Goal: Ask a question

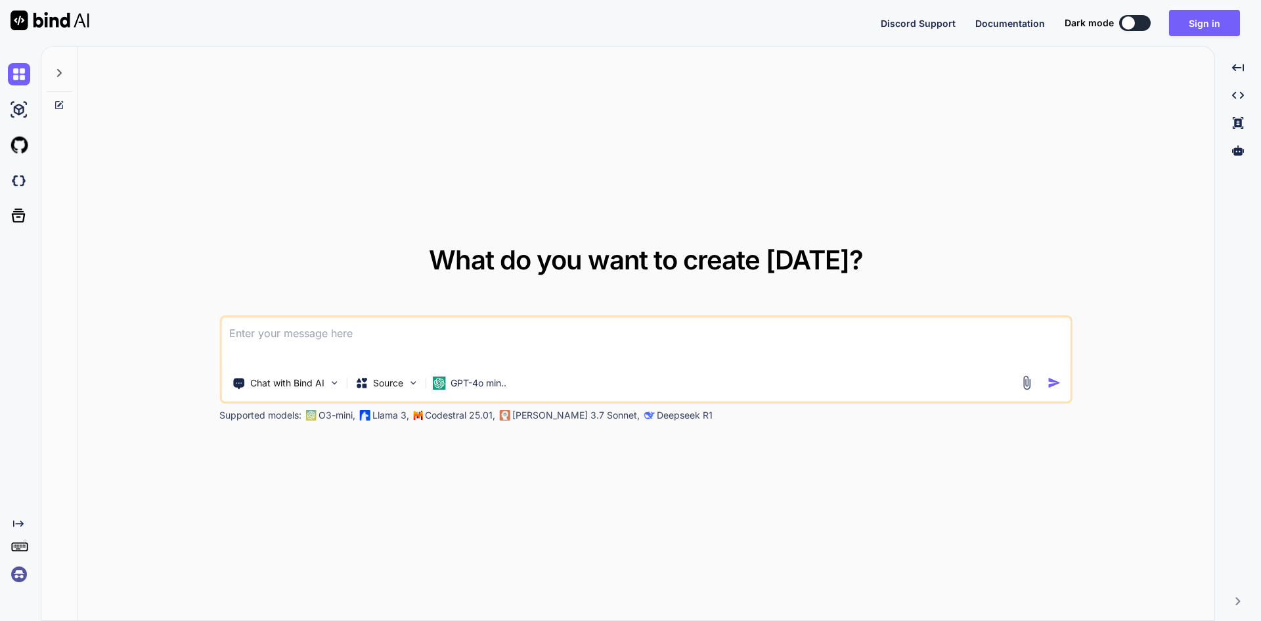
click at [385, 322] on textarea at bounding box center [645, 341] width 849 height 49
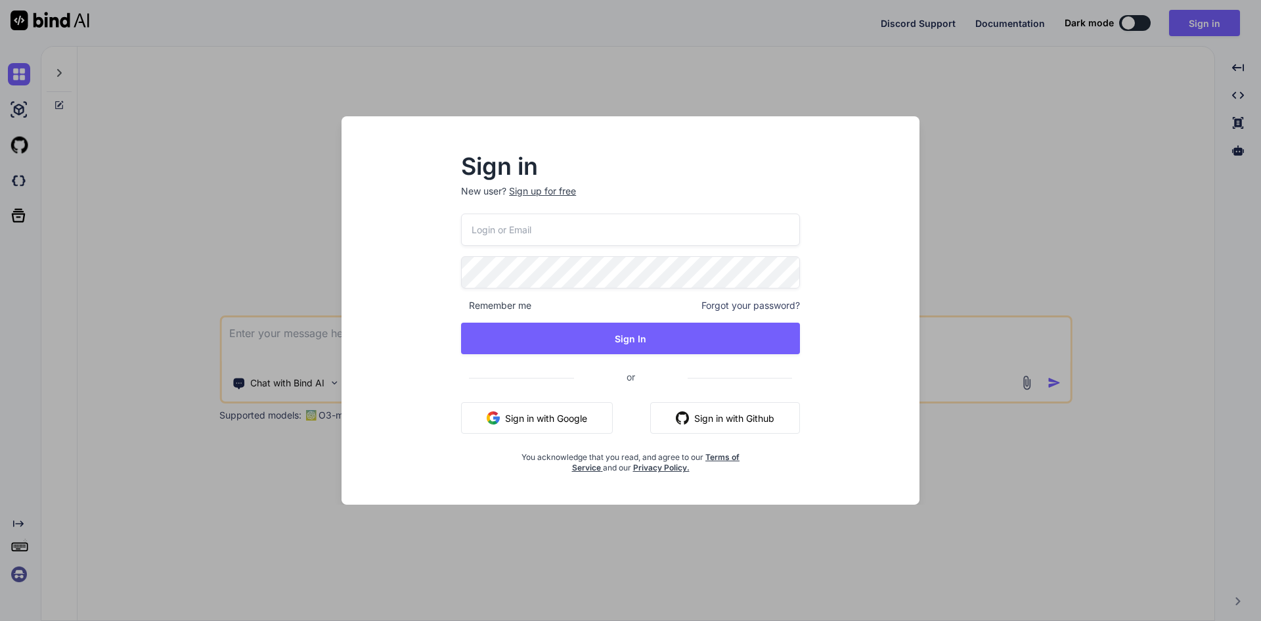
click at [541, 234] on input "email" at bounding box center [630, 229] width 339 height 32
paste input "[EMAIL_ADDRESS][DOMAIN_NAME]"
type input "[EMAIL_ADDRESS][DOMAIN_NAME]"
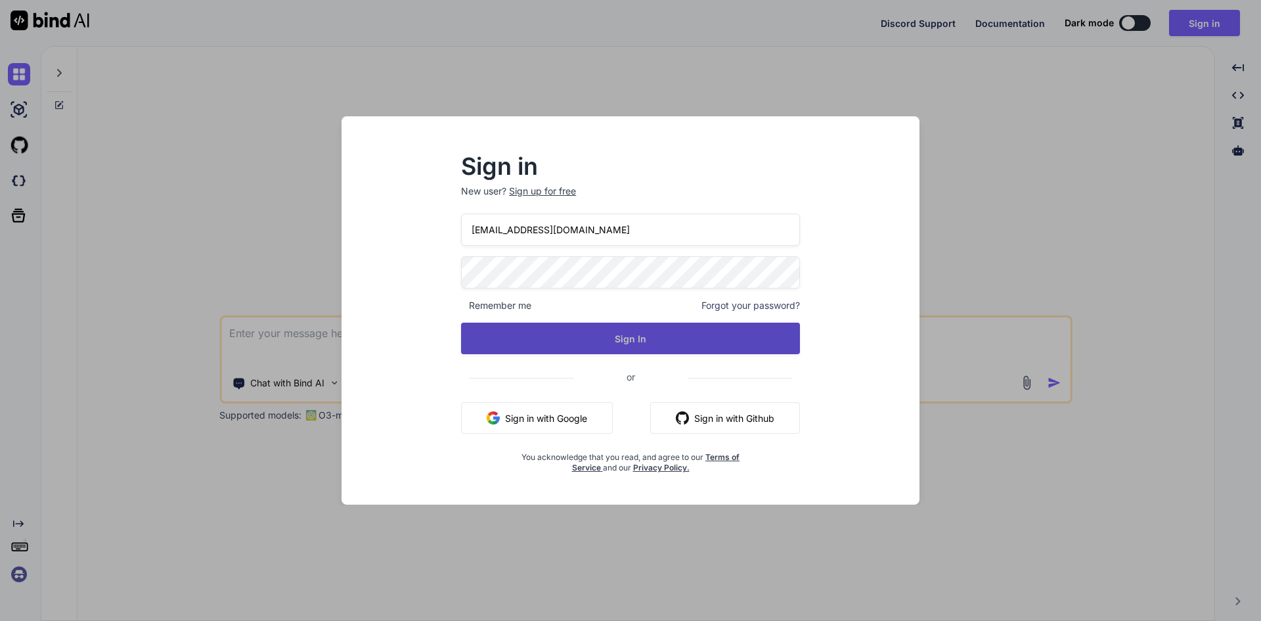
click at [583, 345] on button "Sign In" at bounding box center [630, 338] width 339 height 32
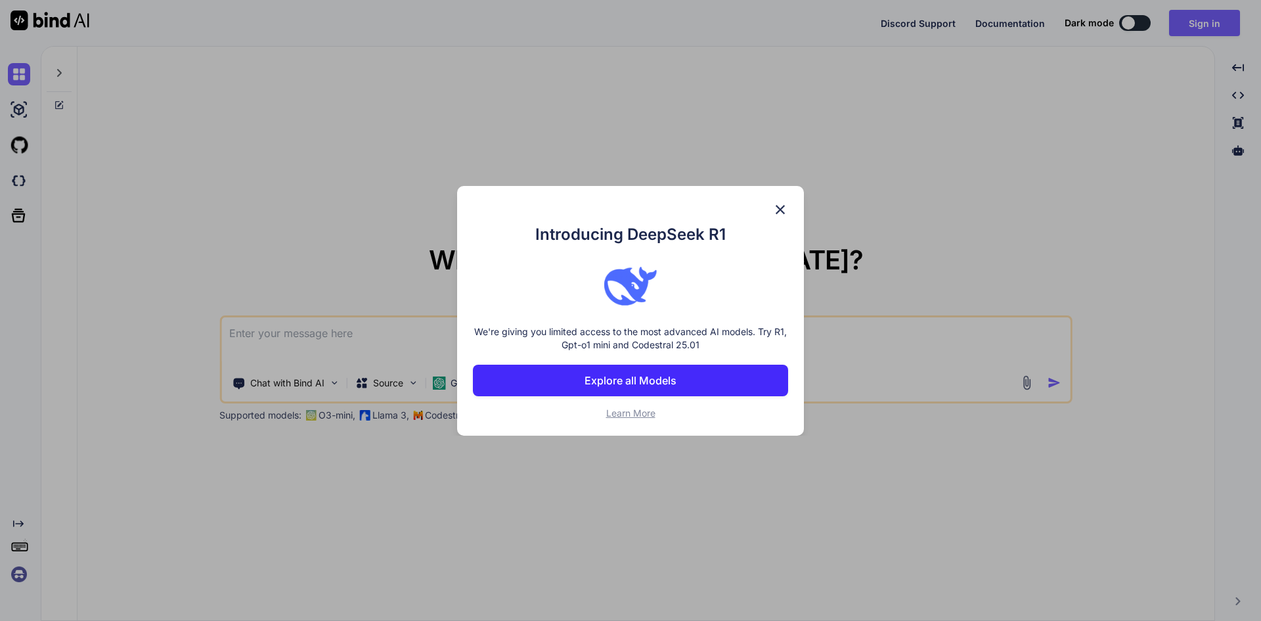
click at [778, 205] on img at bounding box center [780, 210] width 16 height 16
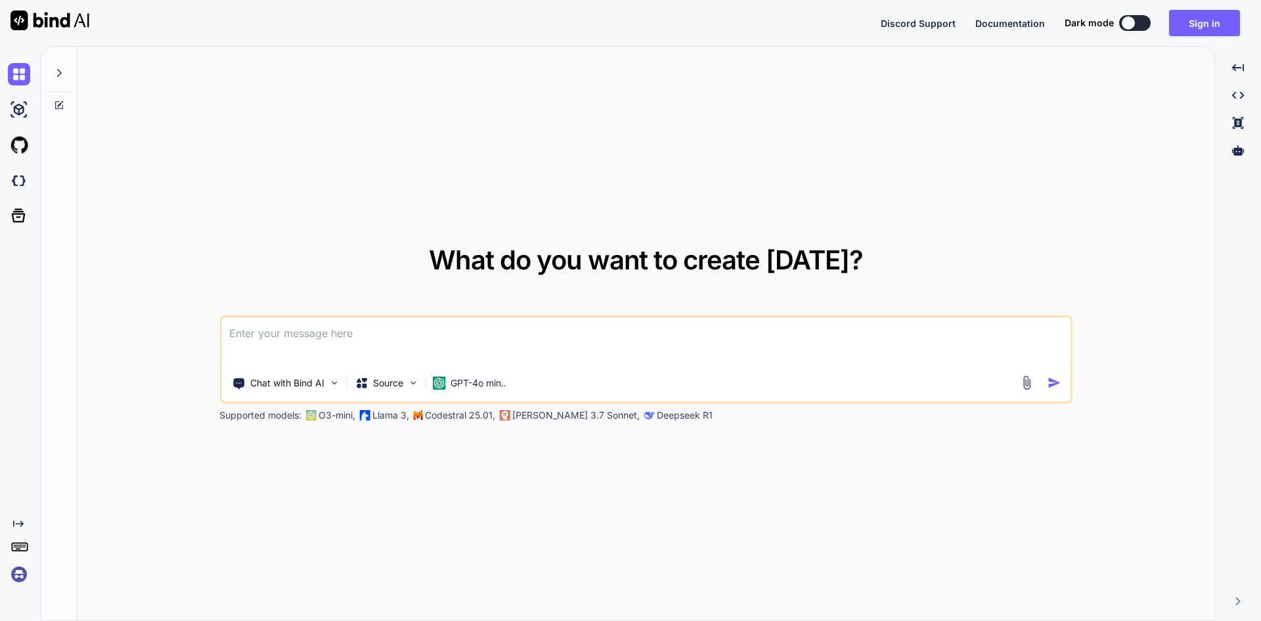
click at [543, 343] on textarea at bounding box center [645, 341] width 849 height 49
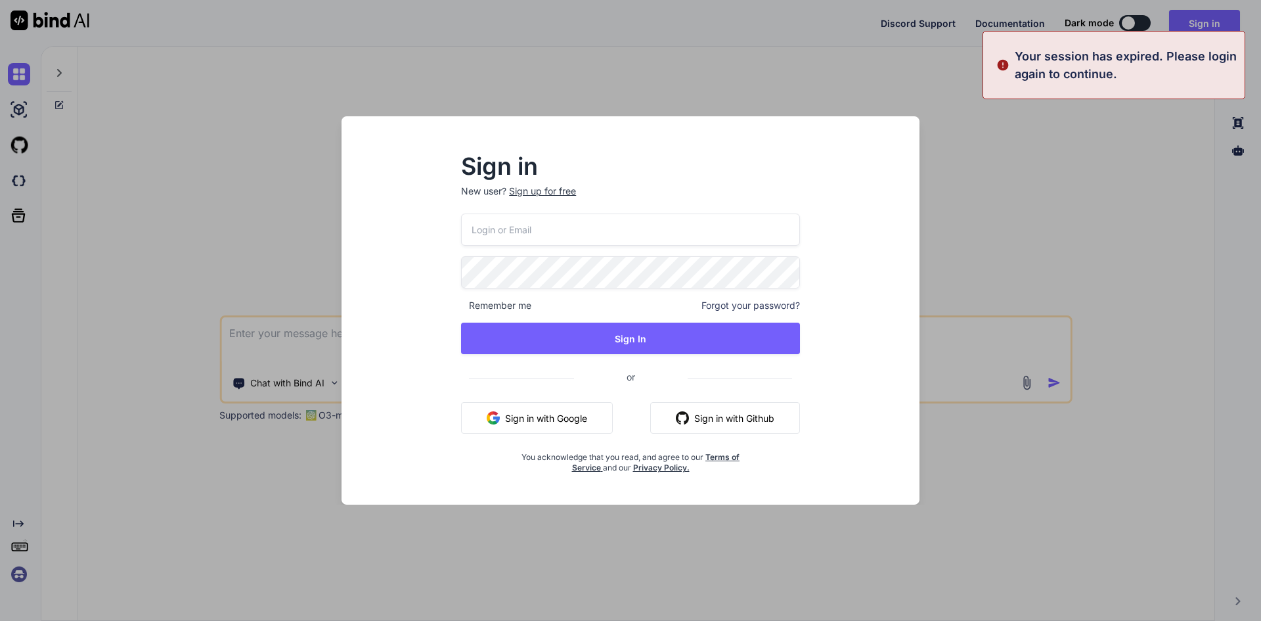
click at [581, 215] on input "email" at bounding box center [630, 229] width 339 height 32
paste input "[EMAIL_ADDRESS][DOMAIN_NAME]"
type input "[EMAIL_ADDRESS][DOMAIN_NAME]"
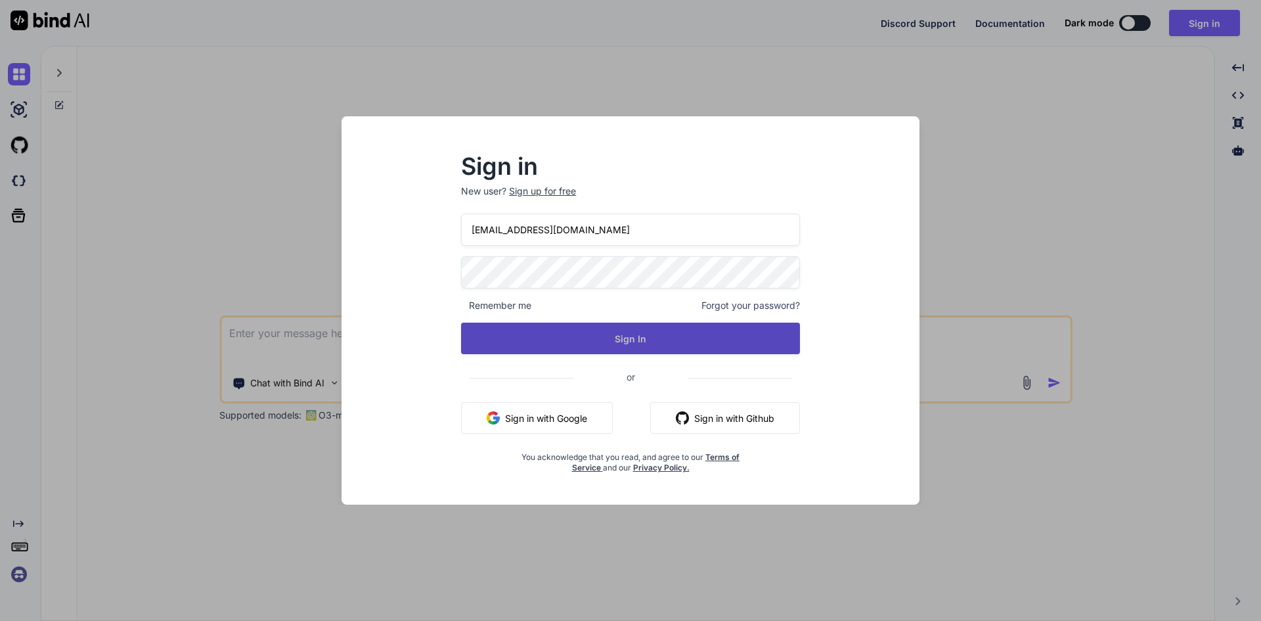
click at [575, 328] on button "Sign In" at bounding box center [630, 338] width 339 height 32
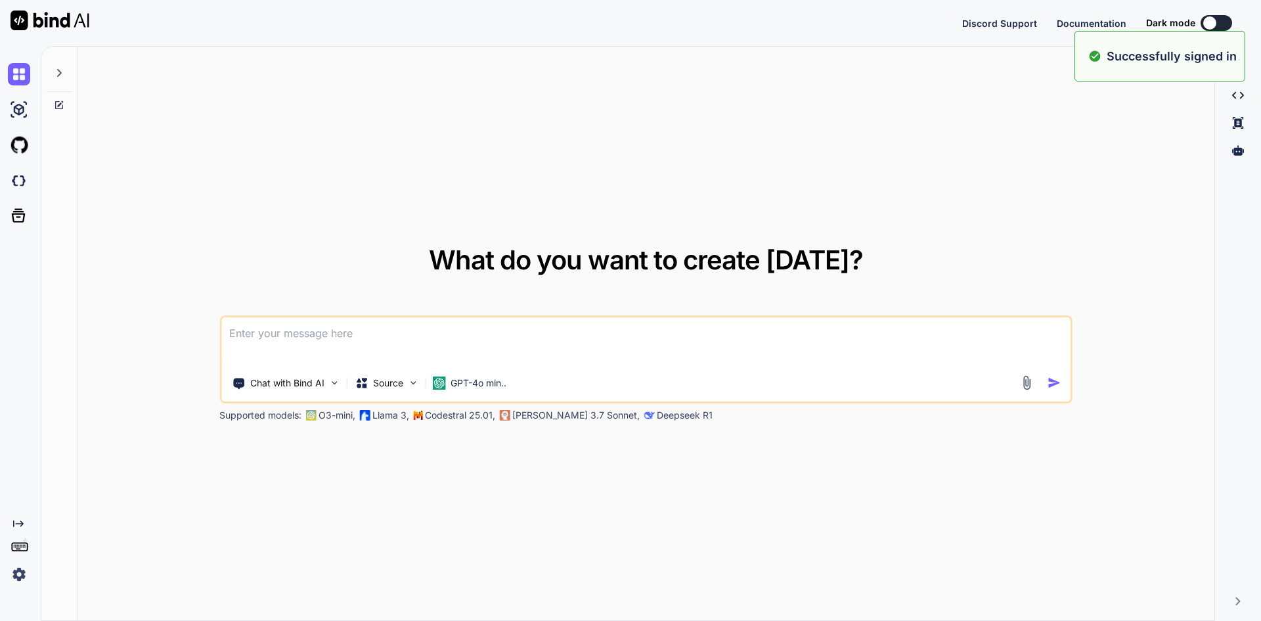
click at [386, 333] on textarea at bounding box center [645, 341] width 849 height 49
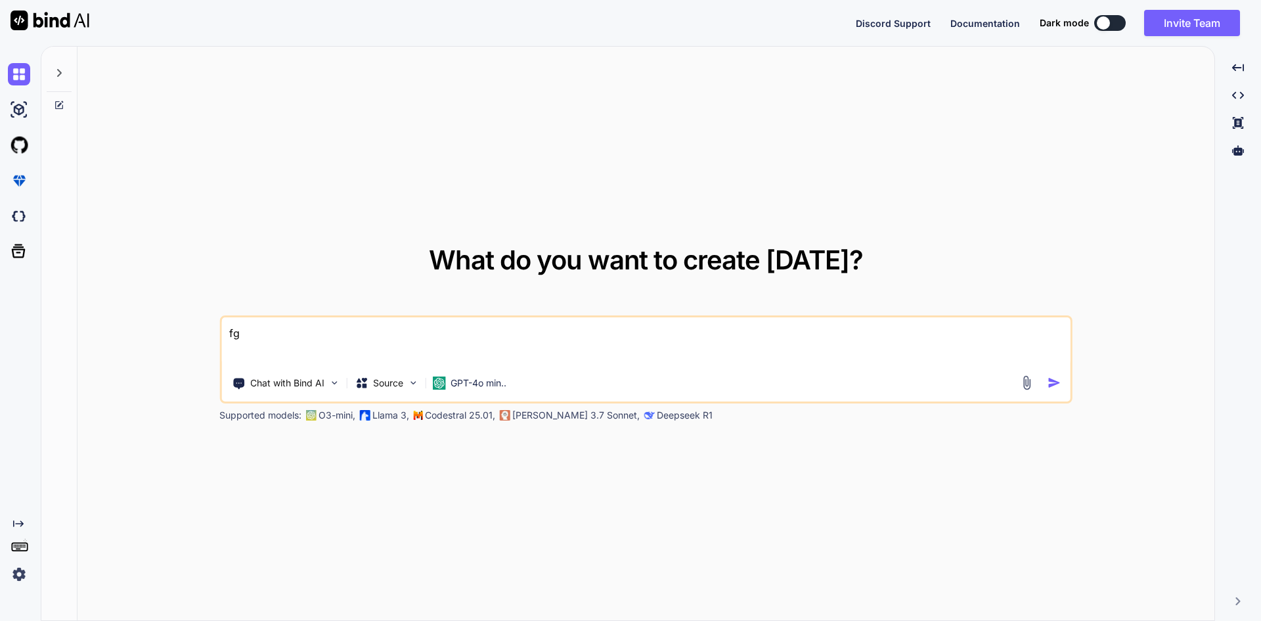
type textarea "f"
click at [54, 74] on icon at bounding box center [59, 73] width 11 height 11
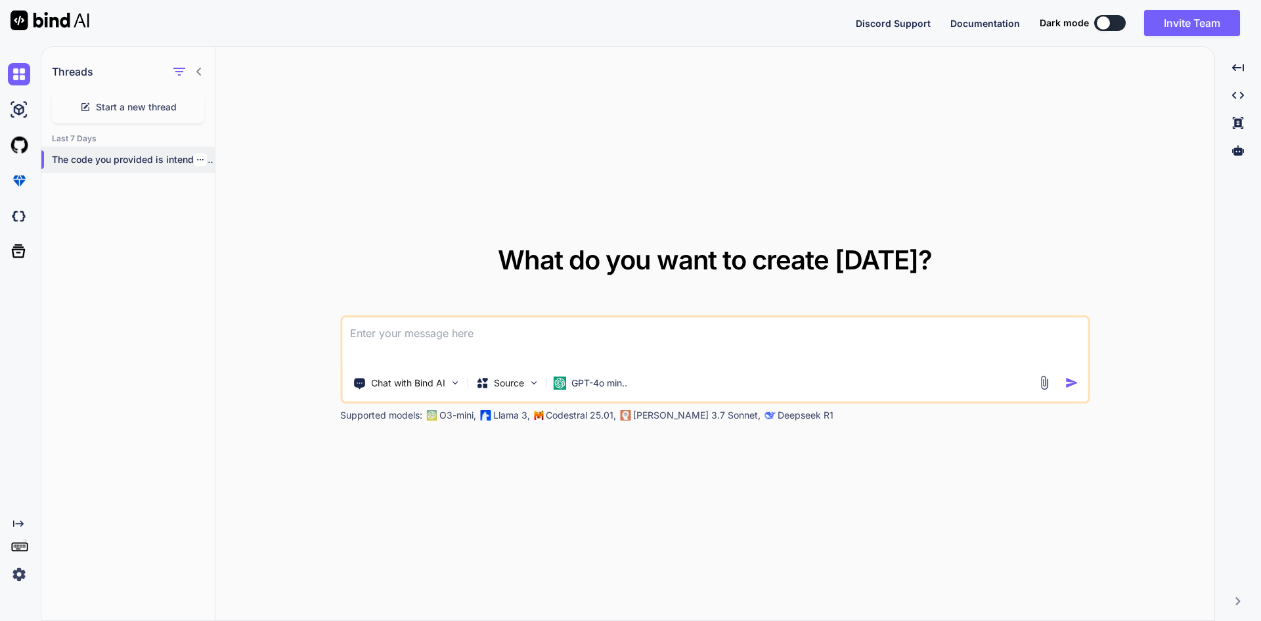
click at [99, 163] on p "The code you provided is intended to..." at bounding box center [133, 159] width 163 height 13
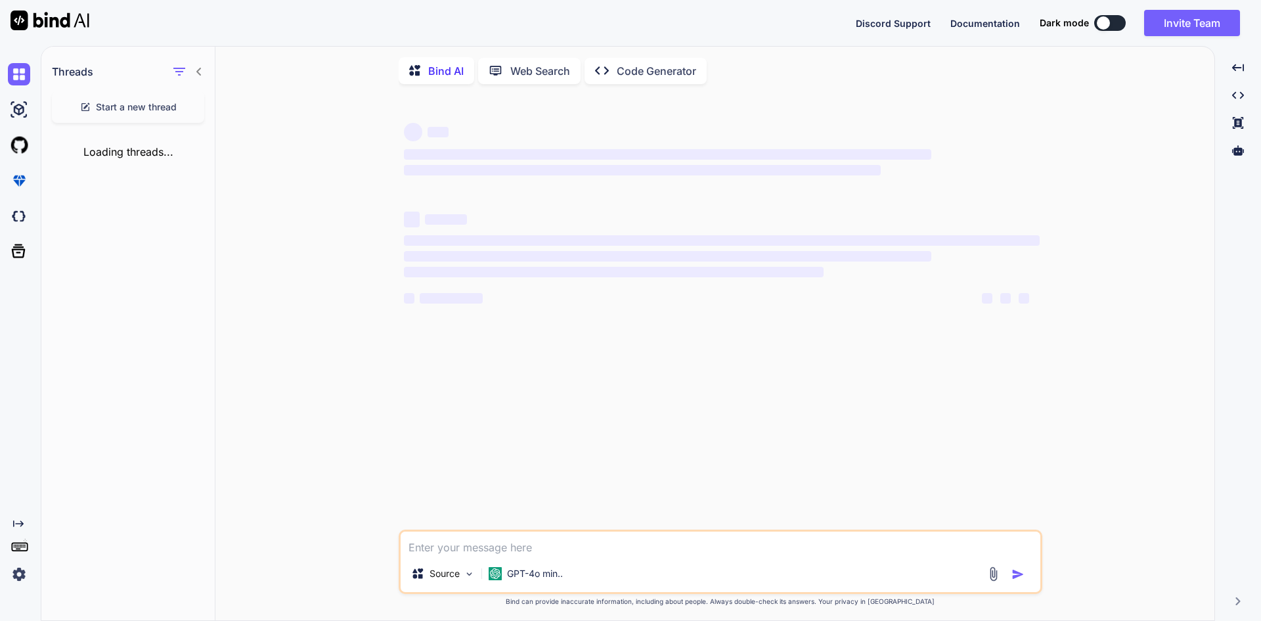
click at [99, 163] on div "Loading threads..." at bounding box center [127, 151] width 173 height 37
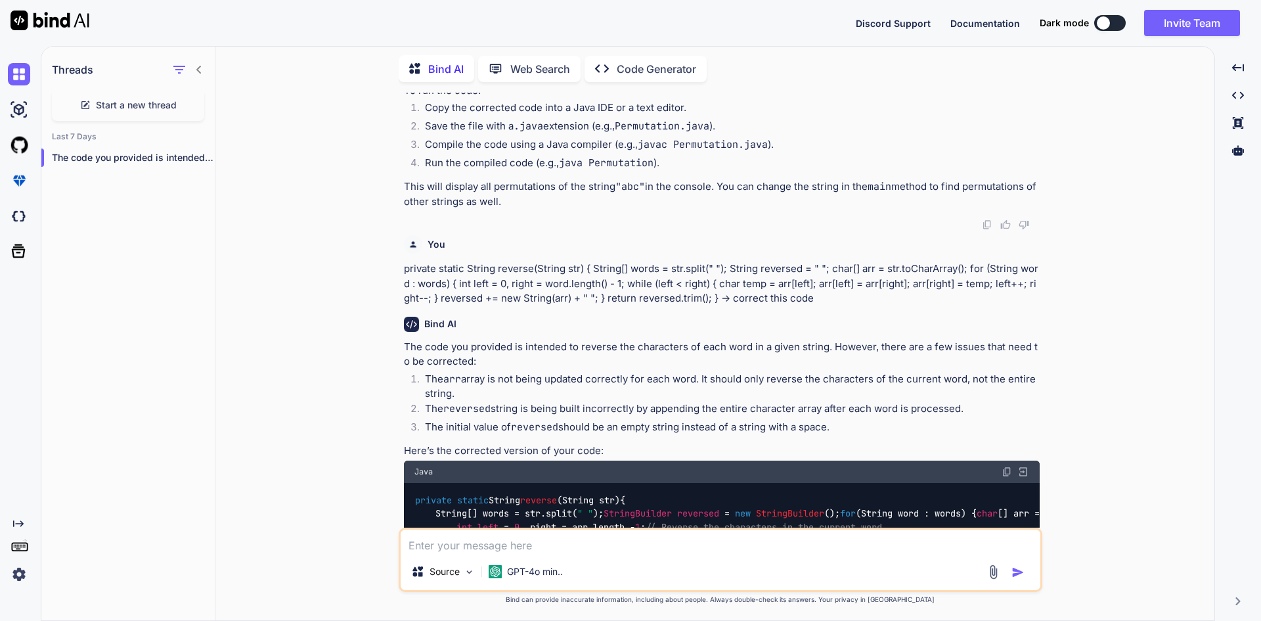
scroll to position [1469, 0]
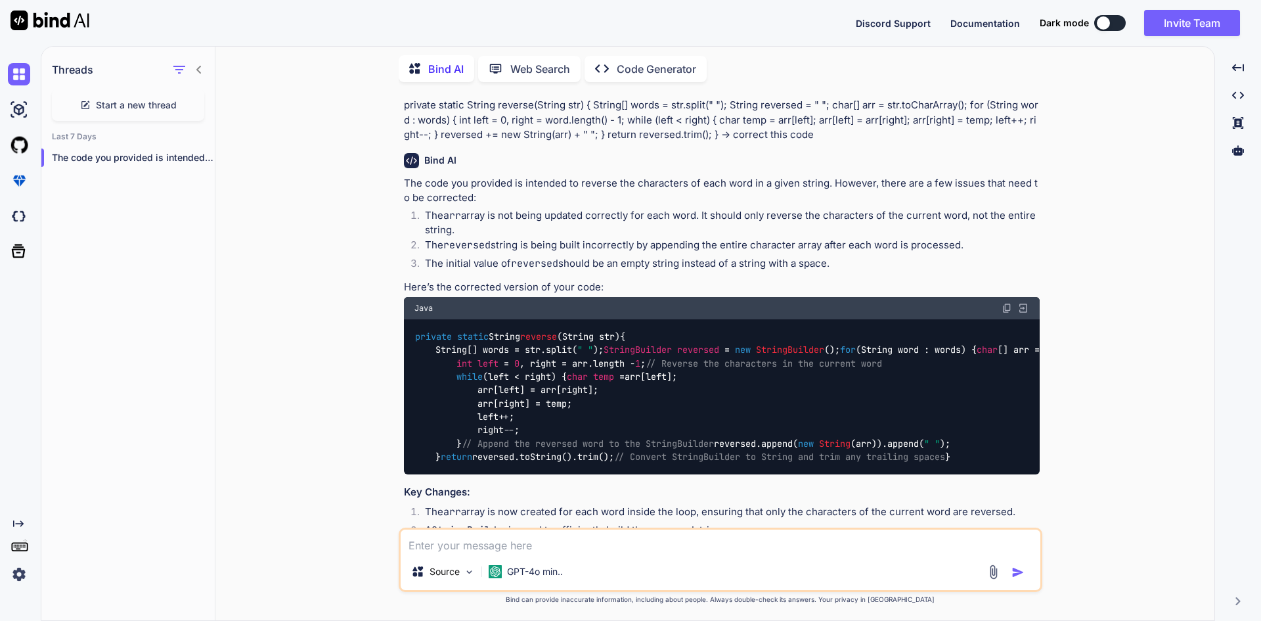
click at [611, 551] on textarea at bounding box center [721, 541] width 640 height 24
paste textarea "AgeVerificationController **Code Optimization** * The code seems to be well-str…"
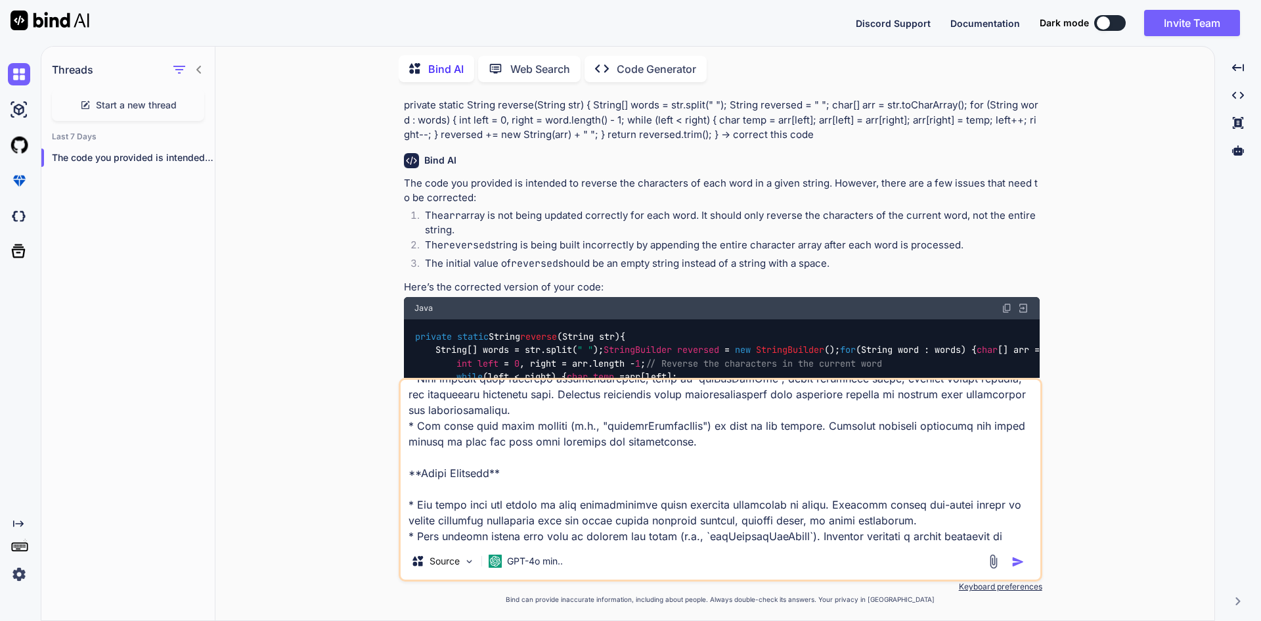
scroll to position [2681, 0]
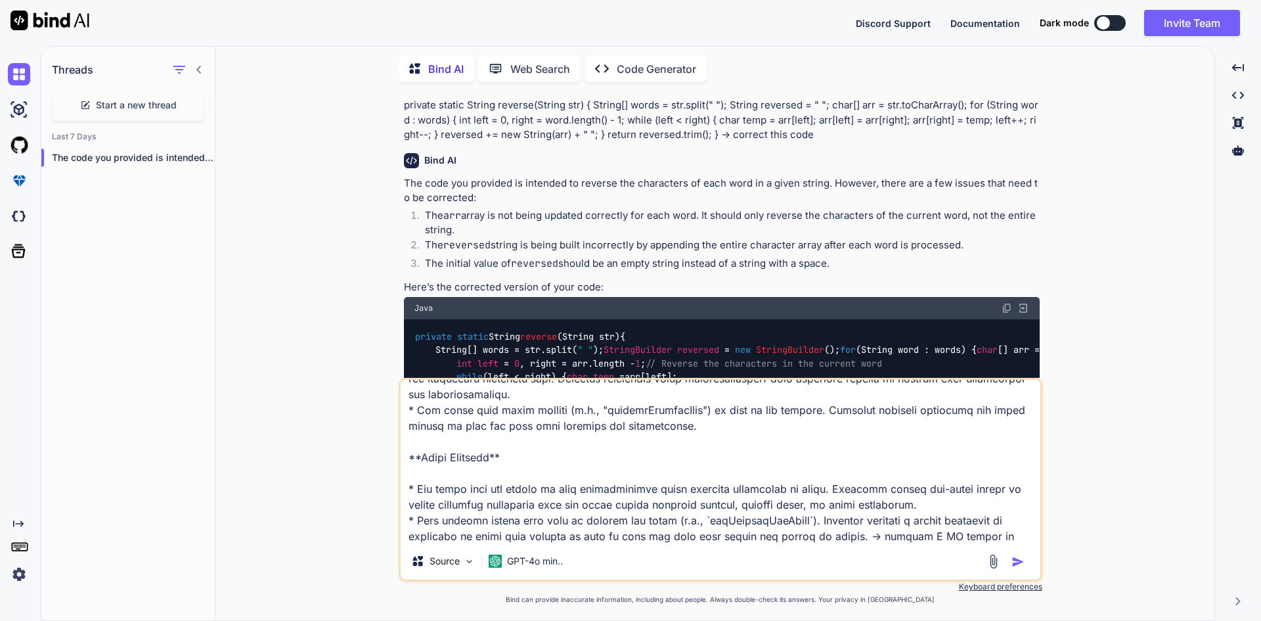
type textarea "AgeVerificationController **Code Optimization** * The code seems to be well-str…"
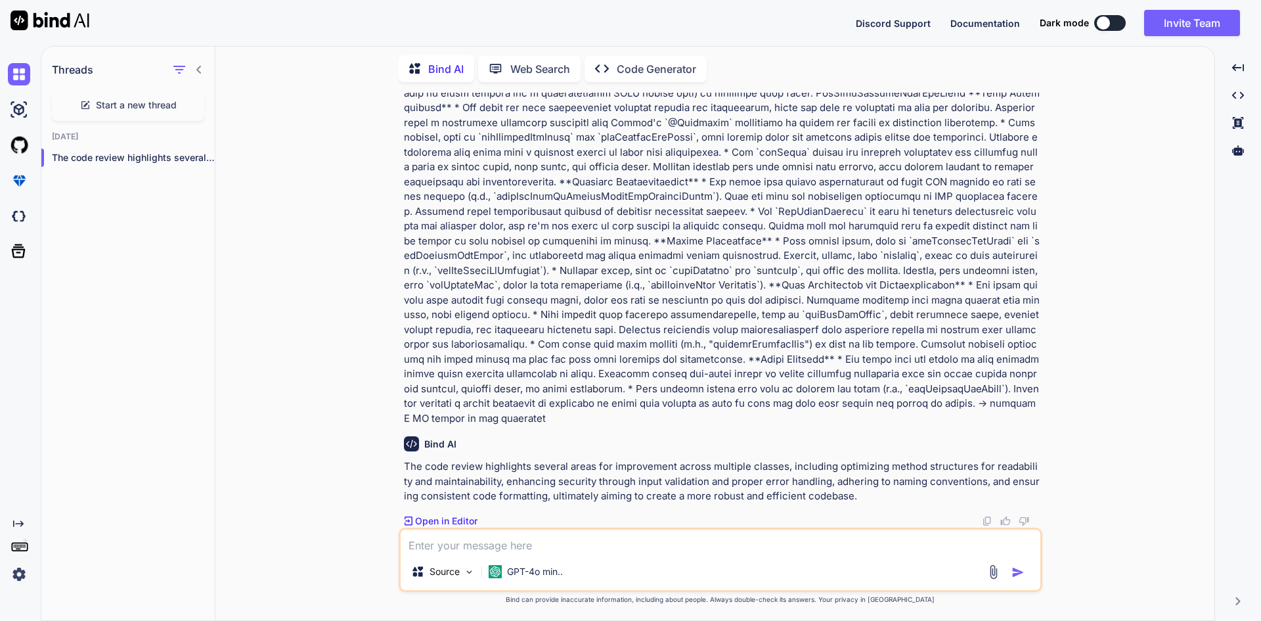
scroll to position [3346, 0]
type textarea "atleast in 5-8 lines"
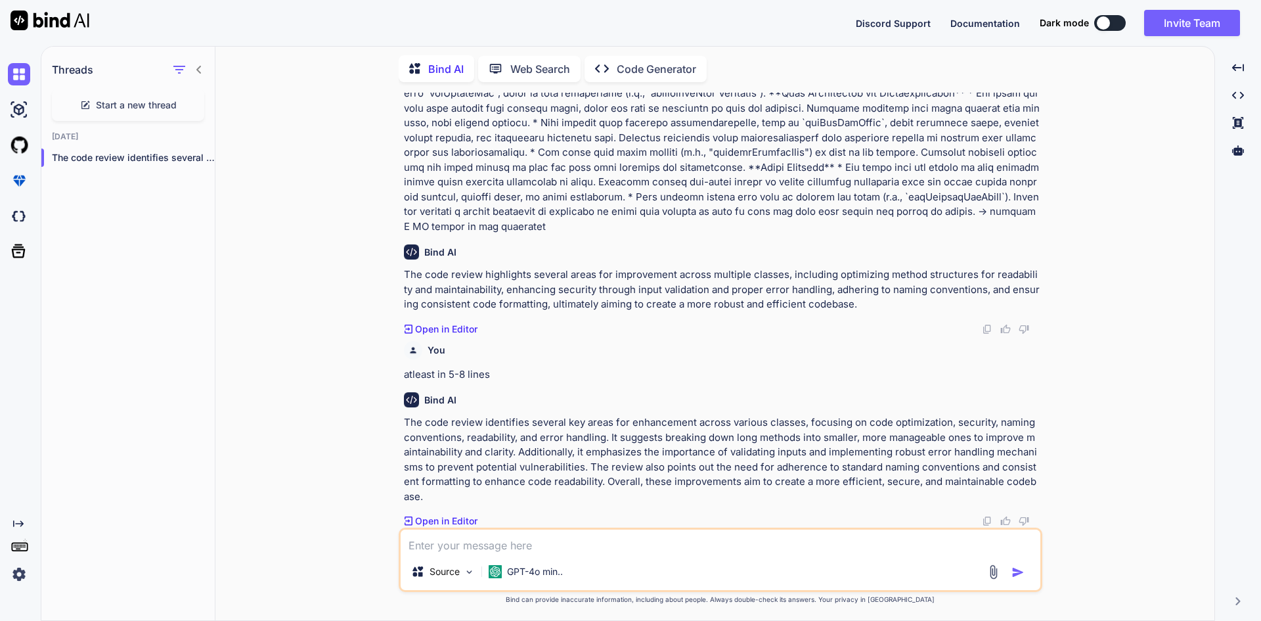
scroll to position [3537, 0]
type textarea "n"
type textarea "o"
click at [670, 548] on textarea "i mean based on above provided i want a fully analized summry" at bounding box center [721, 541] width 640 height 24
click at [711, 548] on textarea "i mean based on above provided i want a fully analyzed summry" at bounding box center [721, 541] width 640 height 24
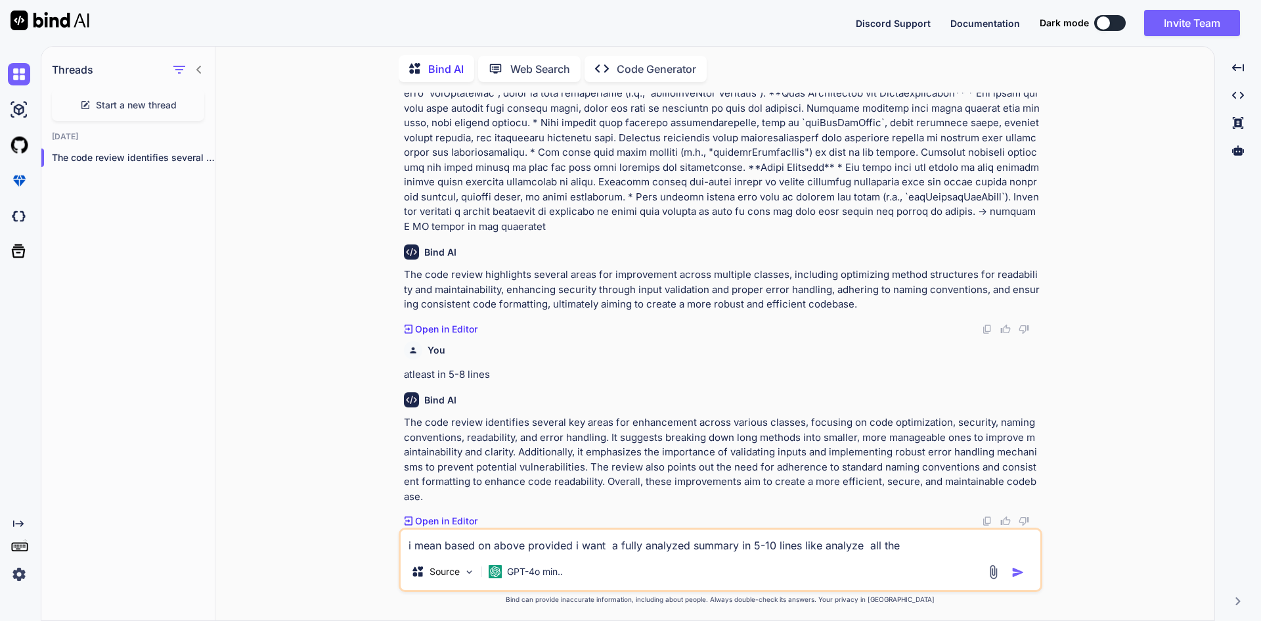
paste textarea "Code optimization Security vulnerabilities Naming conventions Code readability …"
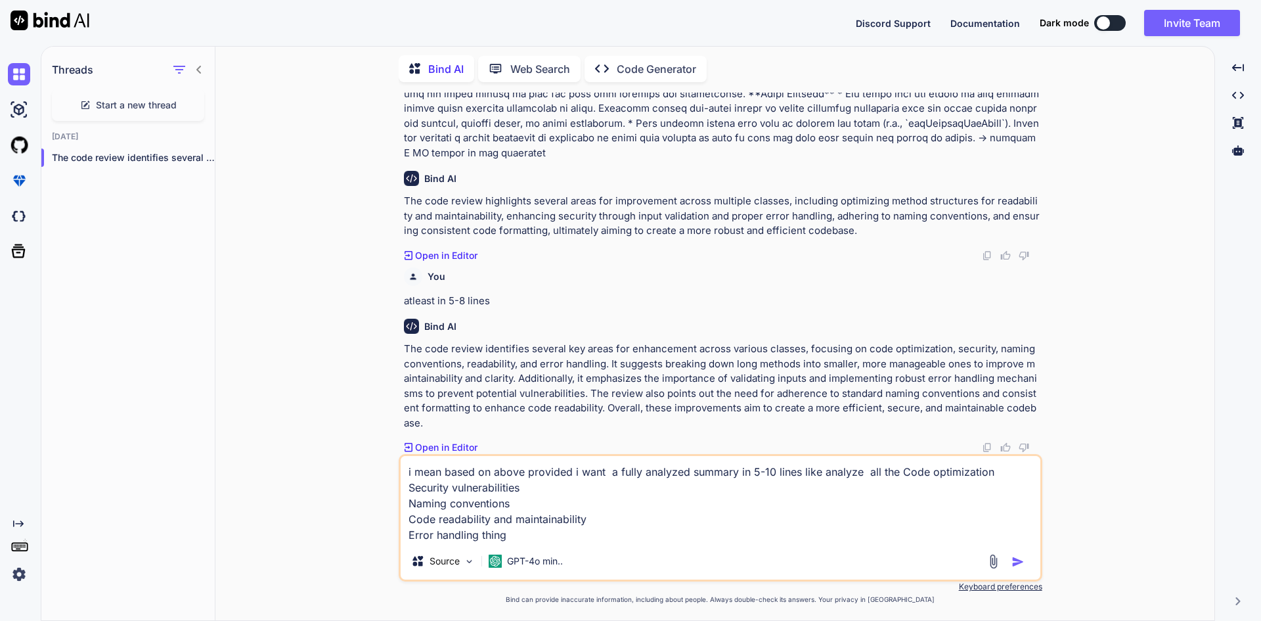
type textarea "i mean based on above provided i want a fully analyzed summary in 5-10 lines li…"
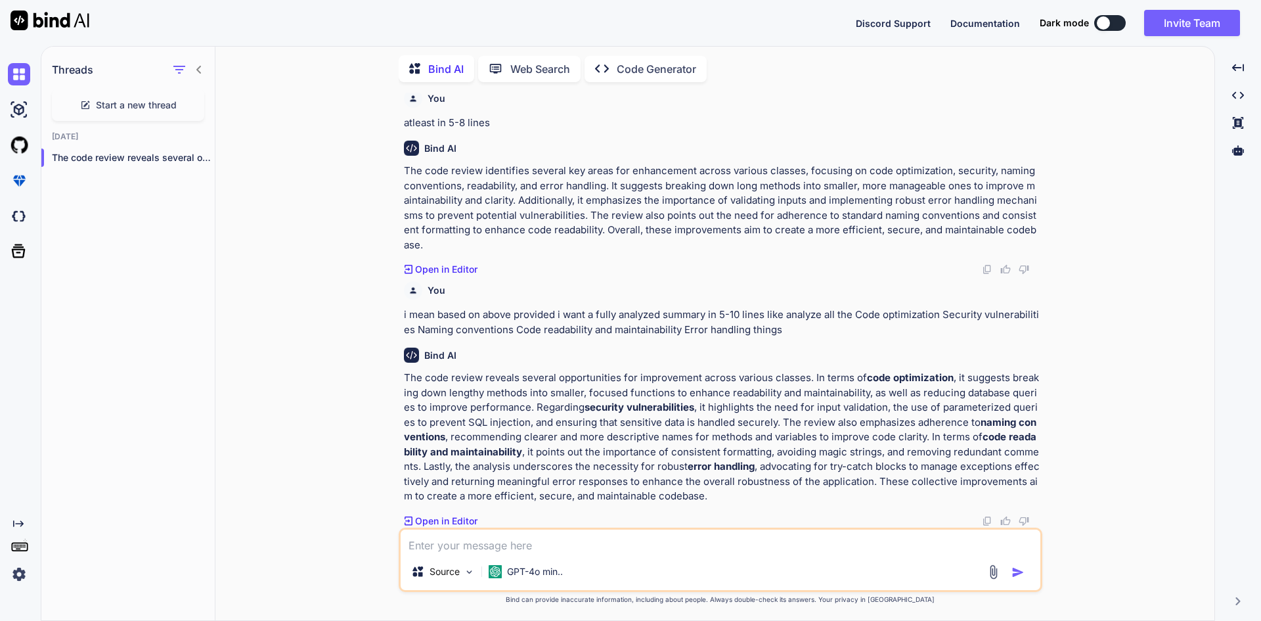
scroll to position [3789, 0]
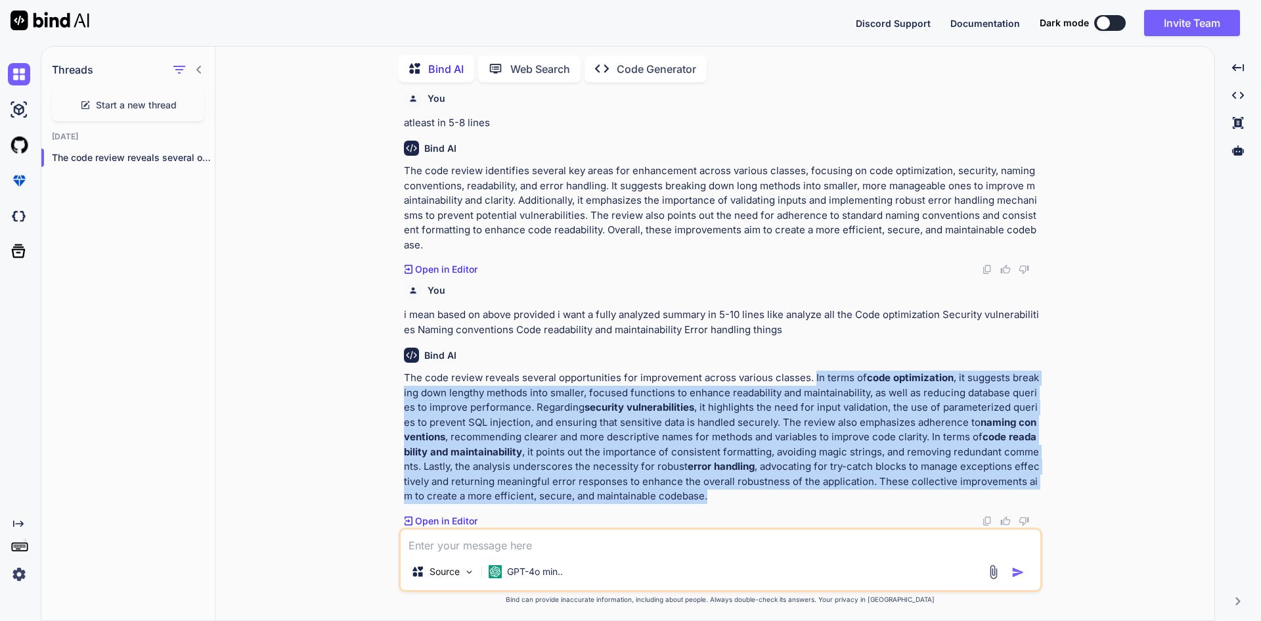
drag, startPoint x: 732, startPoint y: 494, endPoint x: 812, endPoint y: 377, distance: 141.4
click at [812, 377] on p "The code review reveals several opportunities for improvement across various cl…" at bounding box center [722, 436] width 636 height 133
copy p "In terms of code optimization , it suggests breaking down lengthy methods into …"
